Goal: Transaction & Acquisition: Book appointment/travel/reservation

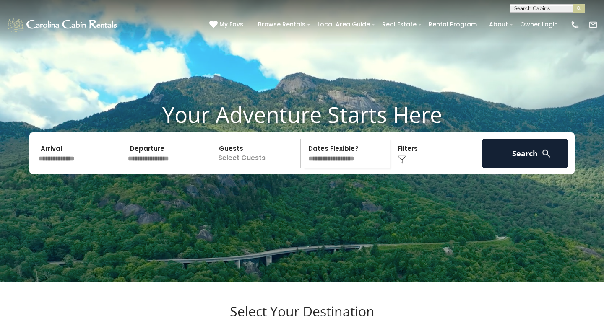
scroll to position [21, 0]
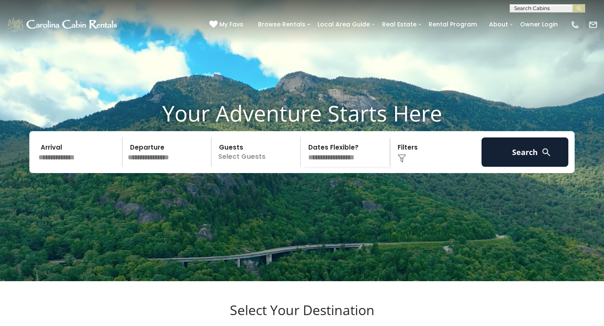
click at [327, 167] on select "**********" at bounding box center [346, 152] width 86 height 29
click at [60, 167] on input "text" at bounding box center [79, 152] width 87 height 29
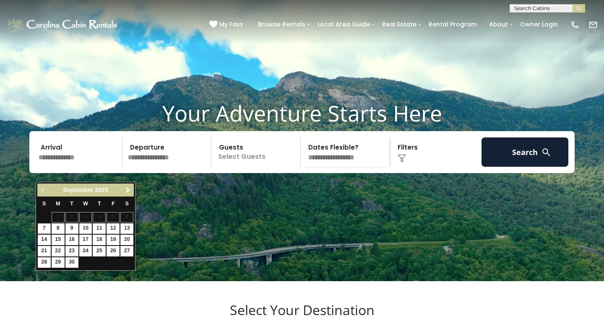
click at [128, 193] on span "Next" at bounding box center [128, 190] width 7 height 7
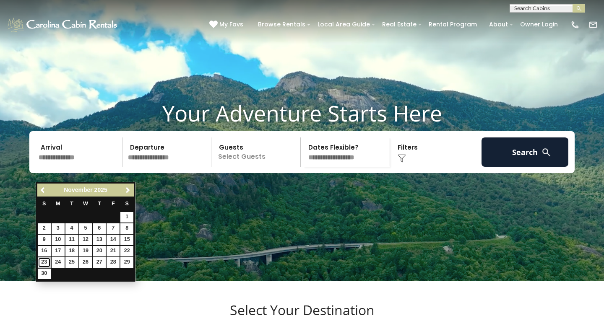
click at [44, 259] on link "23" at bounding box center [44, 263] width 13 height 10
type input "********"
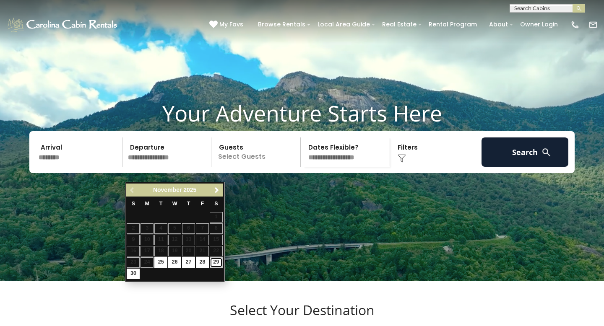
click at [217, 263] on link "29" at bounding box center [216, 263] width 13 height 10
type input "********"
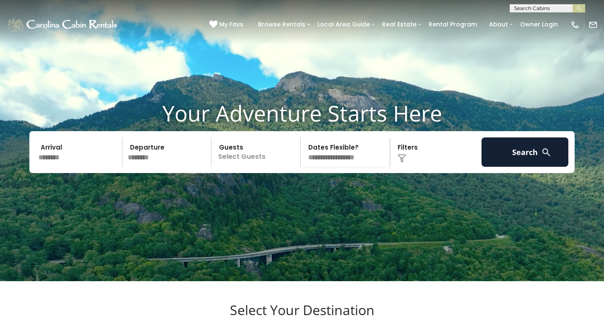
click at [251, 167] on p "Select Guests" at bounding box center [257, 152] width 86 height 29
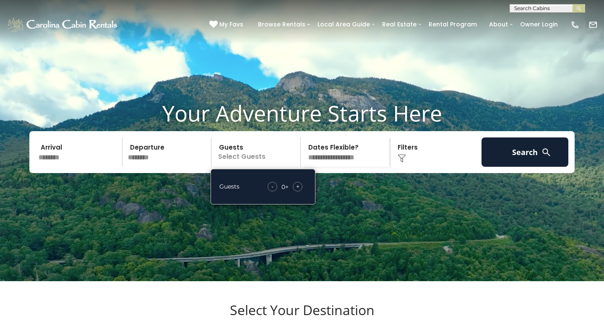
click at [298, 191] on span "+" at bounding box center [297, 187] width 3 height 8
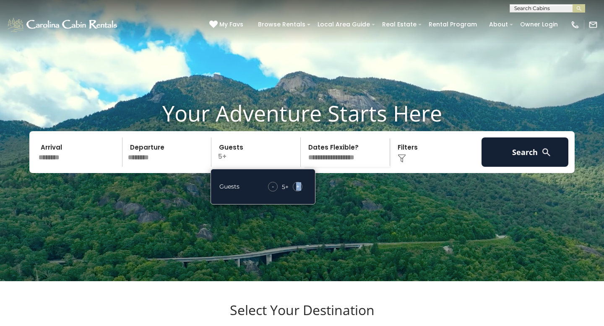
click at [298, 191] on span "+" at bounding box center [297, 187] width 3 height 8
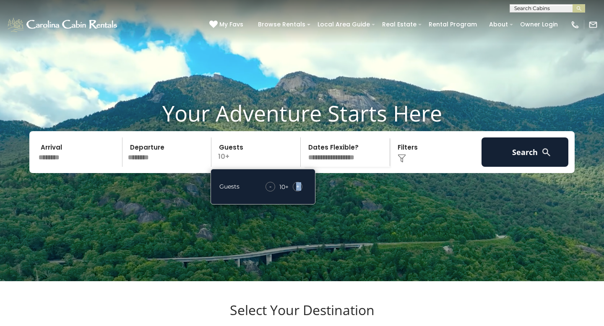
click at [298, 191] on span "+" at bounding box center [297, 187] width 3 height 8
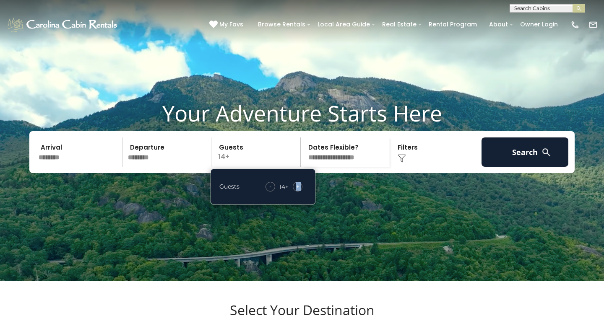
click at [298, 191] on span "+" at bounding box center [297, 187] width 3 height 8
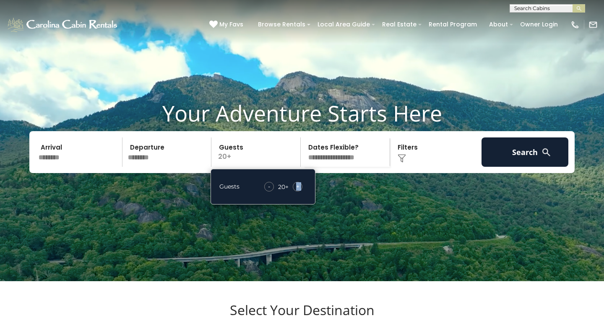
click at [298, 191] on span "+" at bounding box center [297, 187] width 3 height 8
click at [301, 192] on div "+" at bounding box center [298, 187] width 10 height 10
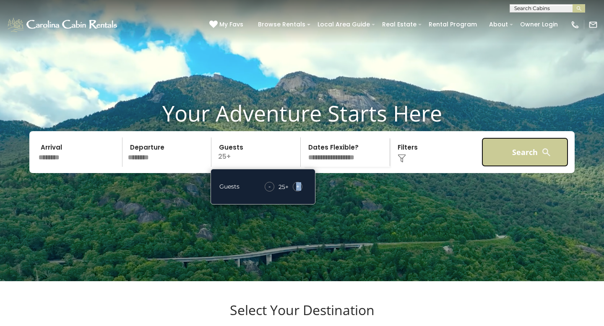
click at [503, 167] on button "Search" at bounding box center [525, 152] width 87 height 29
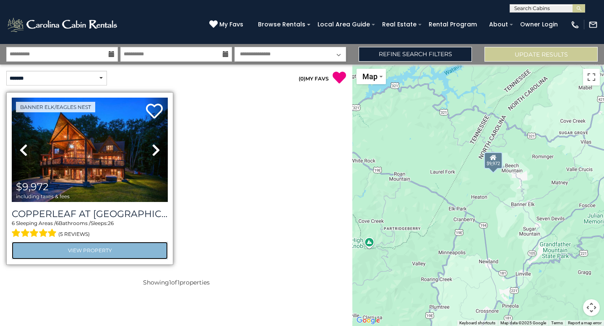
click at [136, 251] on link "View Property" at bounding box center [90, 250] width 156 height 17
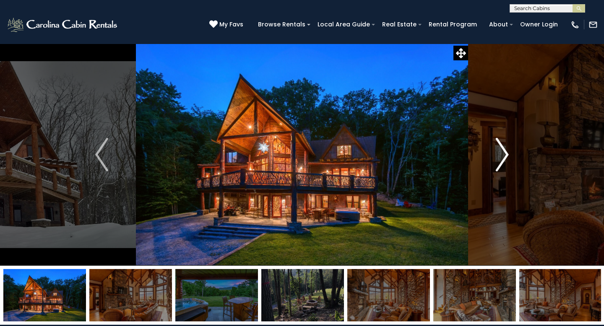
click at [504, 155] on img "Next" at bounding box center [502, 155] width 13 height 34
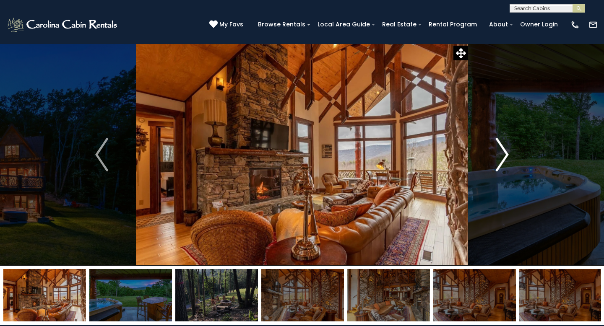
click at [504, 155] on img "Next" at bounding box center [502, 155] width 13 height 34
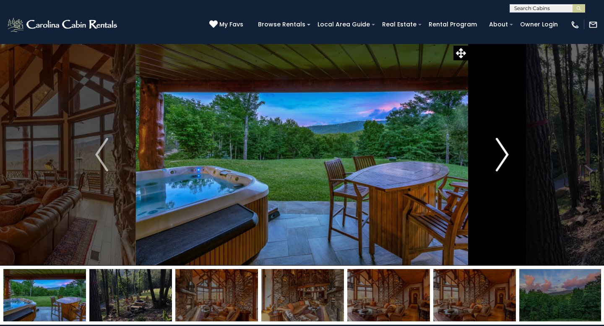
click at [504, 155] on img "Next" at bounding box center [502, 155] width 13 height 34
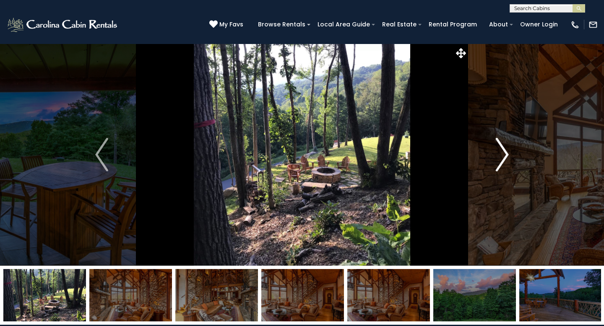
click at [504, 155] on img "Next" at bounding box center [502, 155] width 13 height 34
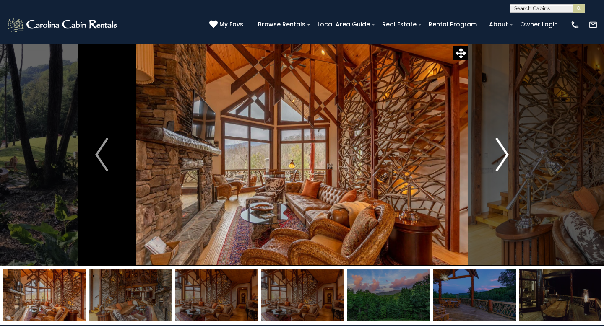
click at [504, 155] on img "Next" at bounding box center [502, 155] width 13 height 34
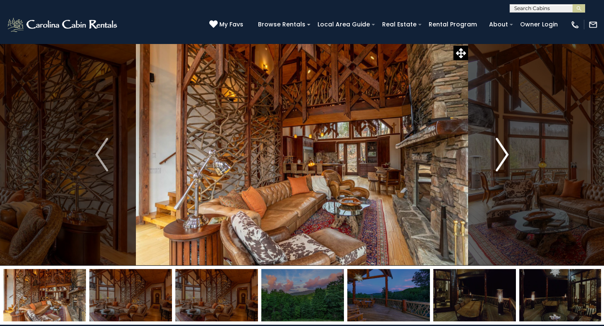
click at [504, 155] on img "Next" at bounding box center [502, 155] width 13 height 34
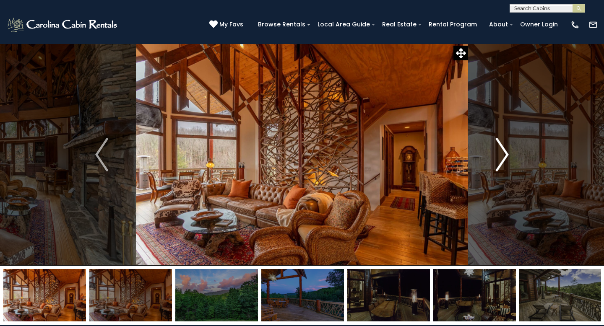
click at [504, 155] on img "Next" at bounding box center [502, 155] width 13 height 34
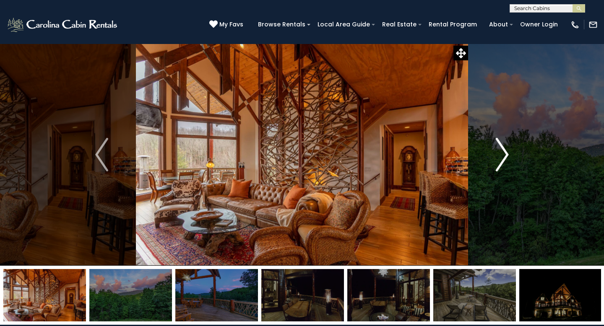
click at [504, 155] on img "Next" at bounding box center [502, 155] width 13 height 34
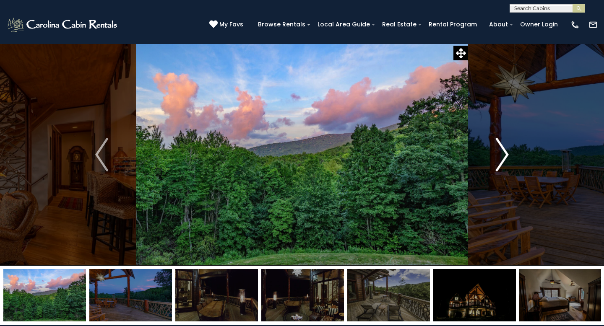
click at [504, 155] on img "Next" at bounding box center [502, 155] width 13 height 34
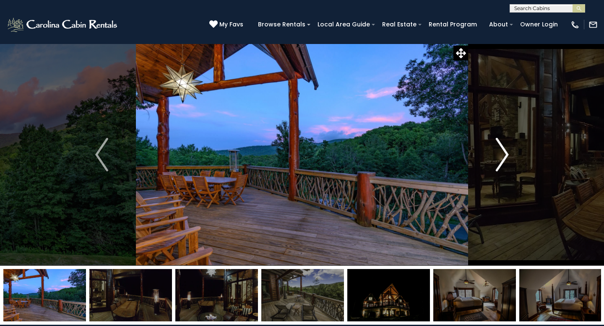
click at [504, 155] on img "Next" at bounding box center [502, 155] width 13 height 34
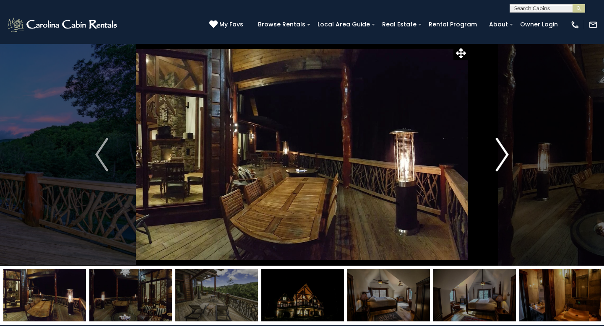
click at [504, 155] on img "Next" at bounding box center [502, 155] width 13 height 34
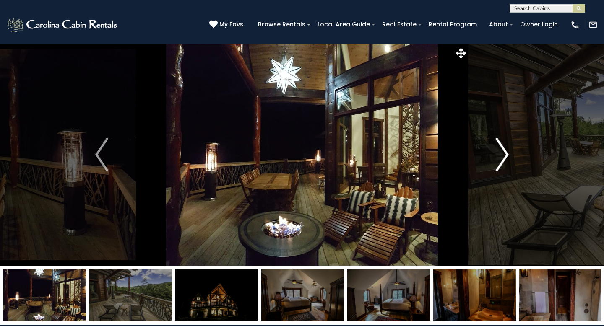
click at [504, 155] on img "Next" at bounding box center [502, 155] width 13 height 34
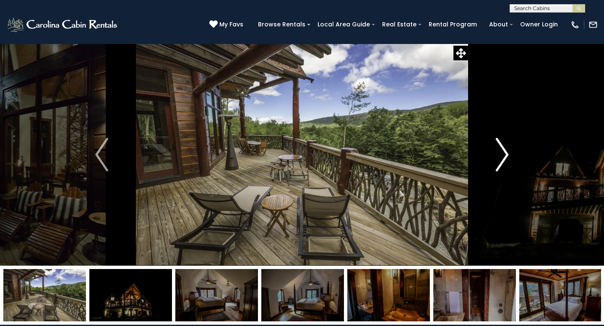
click at [504, 155] on img "Next" at bounding box center [502, 155] width 13 height 34
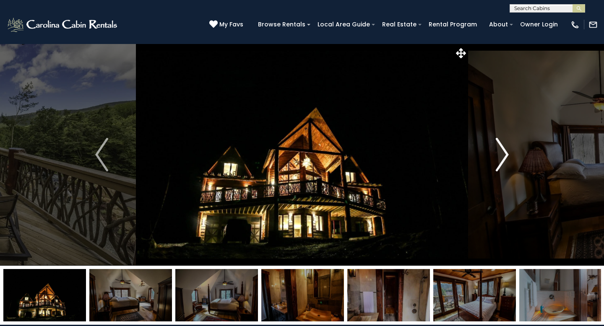
click at [504, 155] on img "Next" at bounding box center [502, 155] width 13 height 34
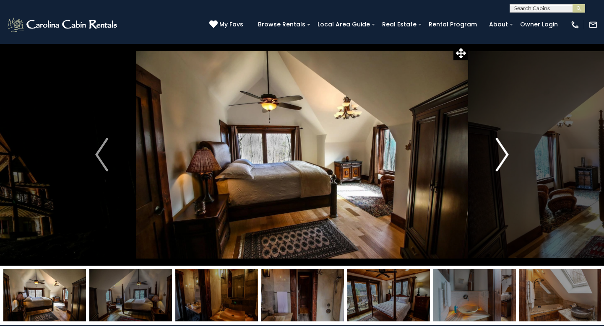
click at [504, 155] on img "Next" at bounding box center [502, 155] width 13 height 34
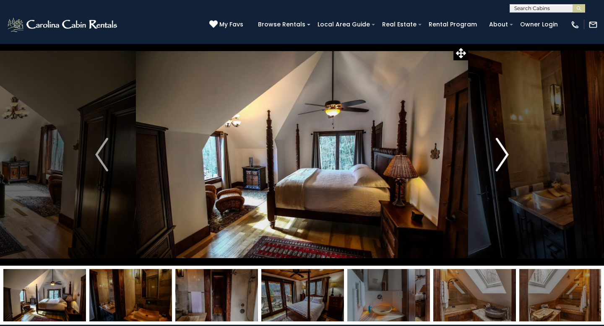
click at [504, 155] on img "Next" at bounding box center [502, 155] width 13 height 34
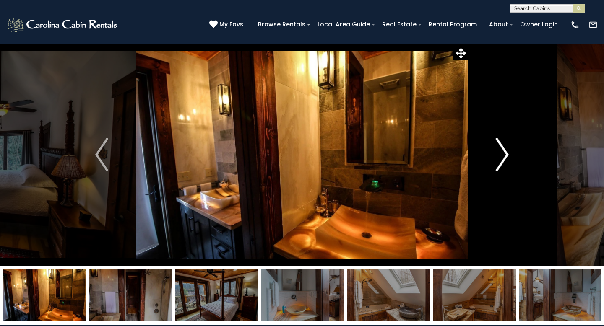
click at [504, 155] on img "Next" at bounding box center [502, 155] width 13 height 34
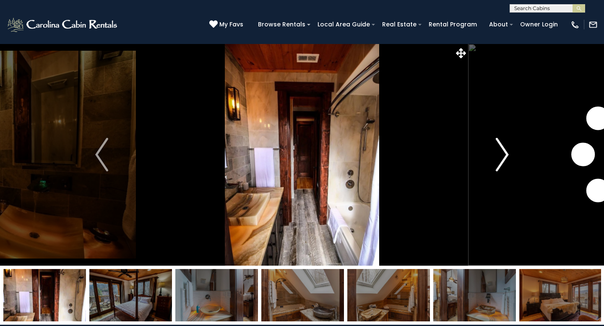
click at [504, 155] on img "Next" at bounding box center [502, 155] width 13 height 34
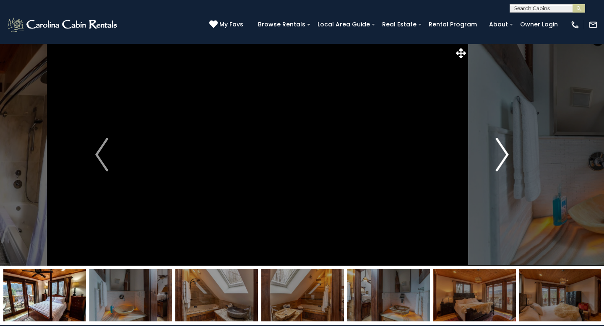
click at [504, 155] on img "Next" at bounding box center [502, 155] width 13 height 34
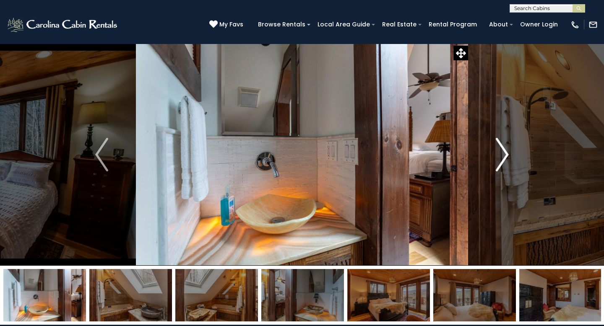
click at [504, 155] on img "Next" at bounding box center [502, 155] width 13 height 34
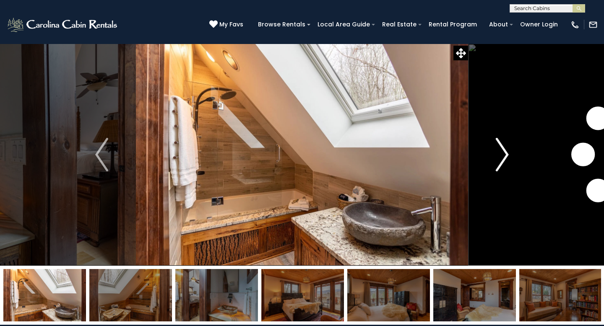
click at [504, 155] on img "Next" at bounding box center [502, 155] width 13 height 34
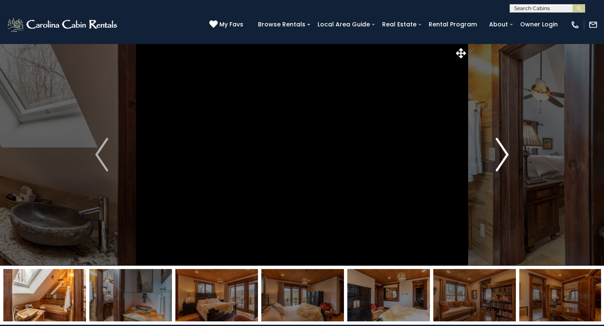
click at [504, 155] on img "Next" at bounding box center [502, 155] width 13 height 34
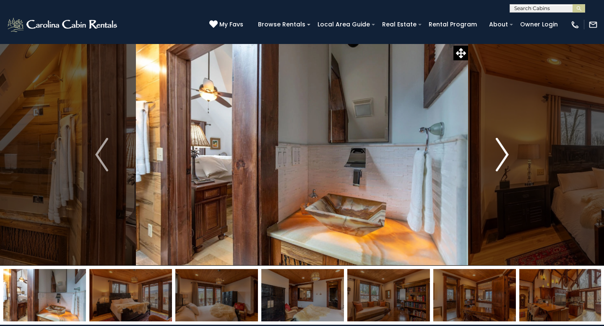
click at [504, 155] on img "Next" at bounding box center [502, 155] width 13 height 34
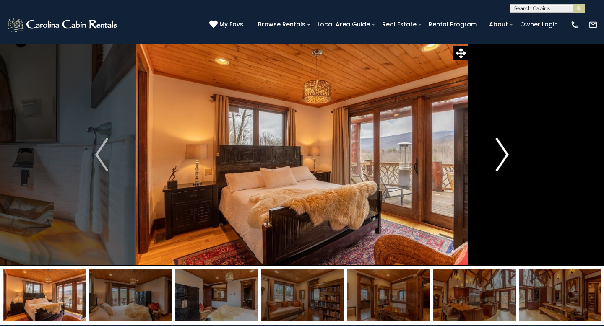
click at [504, 155] on img "Next" at bounding box center [502, 155] width 13 height 34
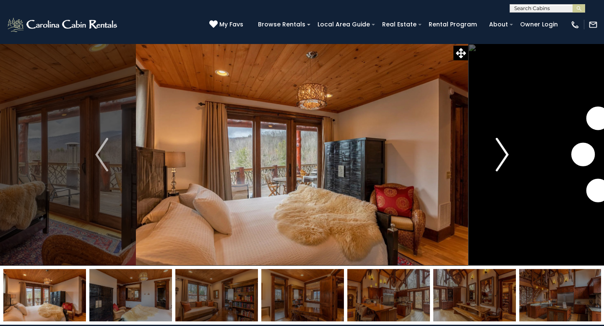
click at [504, 155] on img "Next" at bounding box center [502, 155] width 13 height 34
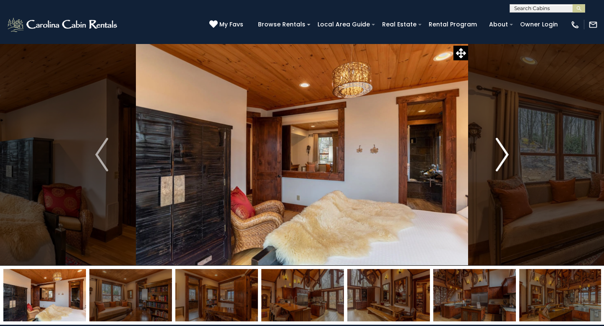
click at [504, 155] on img "Next" at bounding box center [502, 155] width 13 height 34
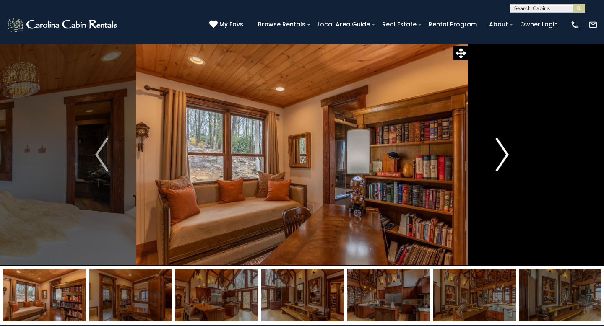
click at [504, 155] on img "Next" at bounding box center [502, 155] width 13 height 34
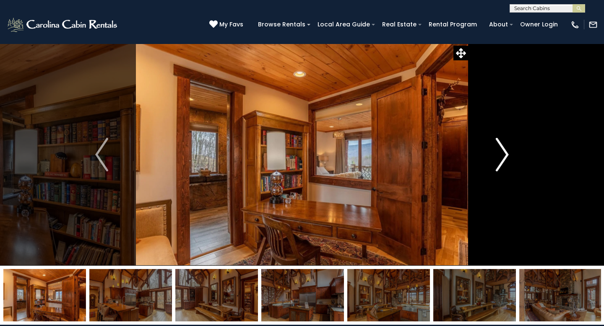
click at [504, 155] on img "Next" at bounding box center [502, 155] width 13 height 34
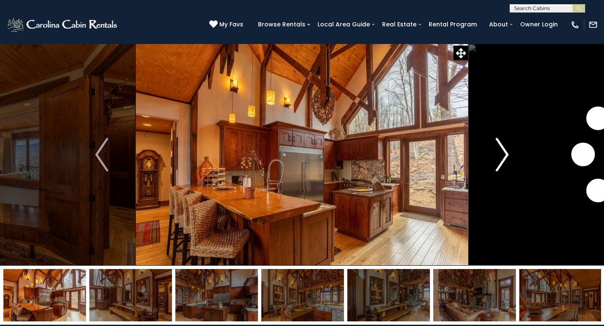
click at [504, 155] on img "Next" at bounding box center [502, 155] width 13 height 34
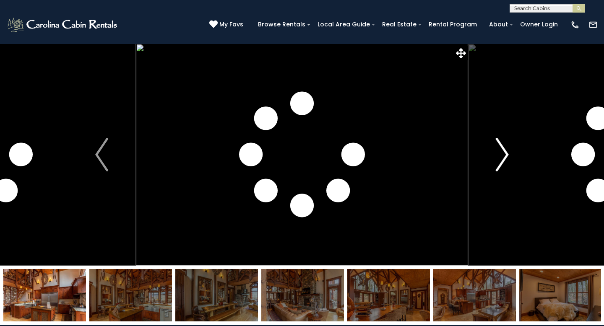
click at [504, 155] on img "Next" at bounding box center [502, 155] width 13 height 34
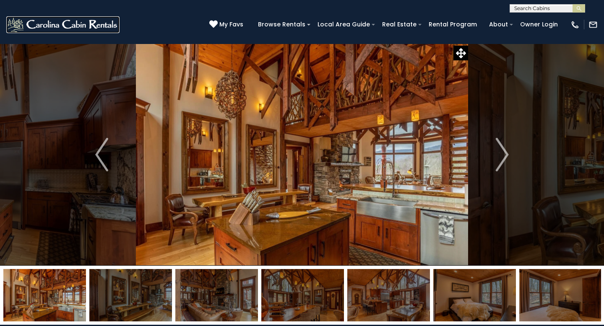
click at [53, 28] on img at bounding box center [62, 24] width 113 height 17
